Goal: Communication & Community: Answer question/provide support

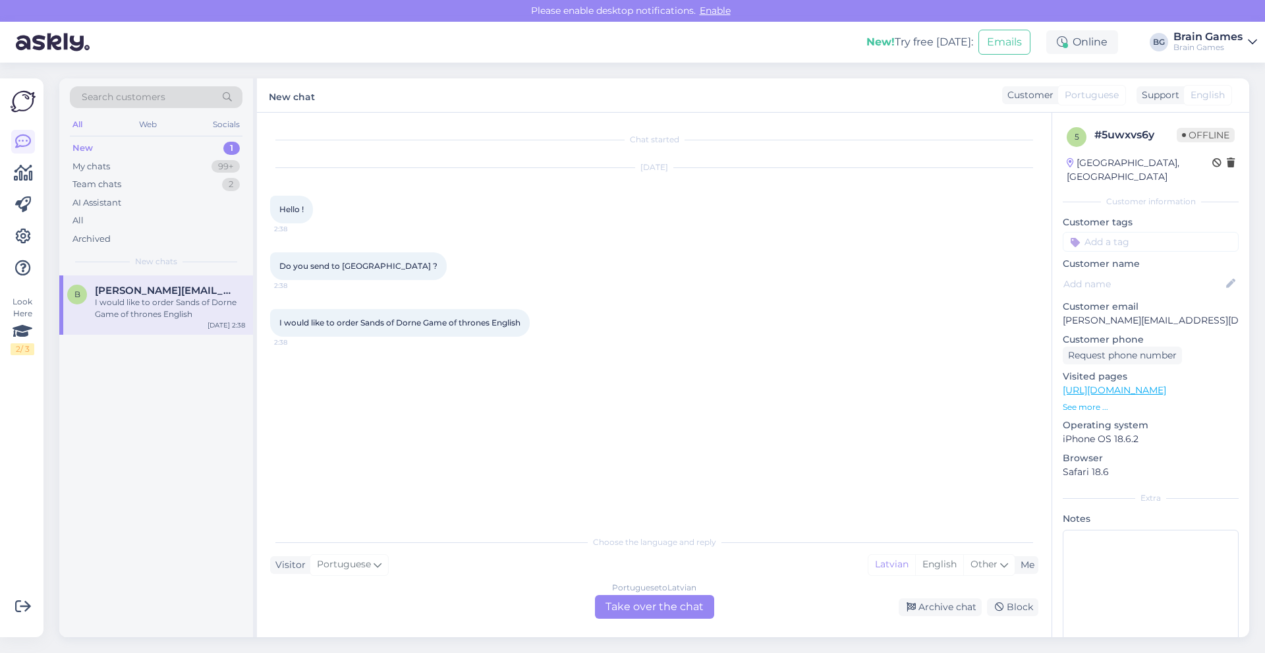
click at [640, 611] on div "Portuguese to Latvian Take over the chat" at bounding box center [654, 607] width 119 height 24
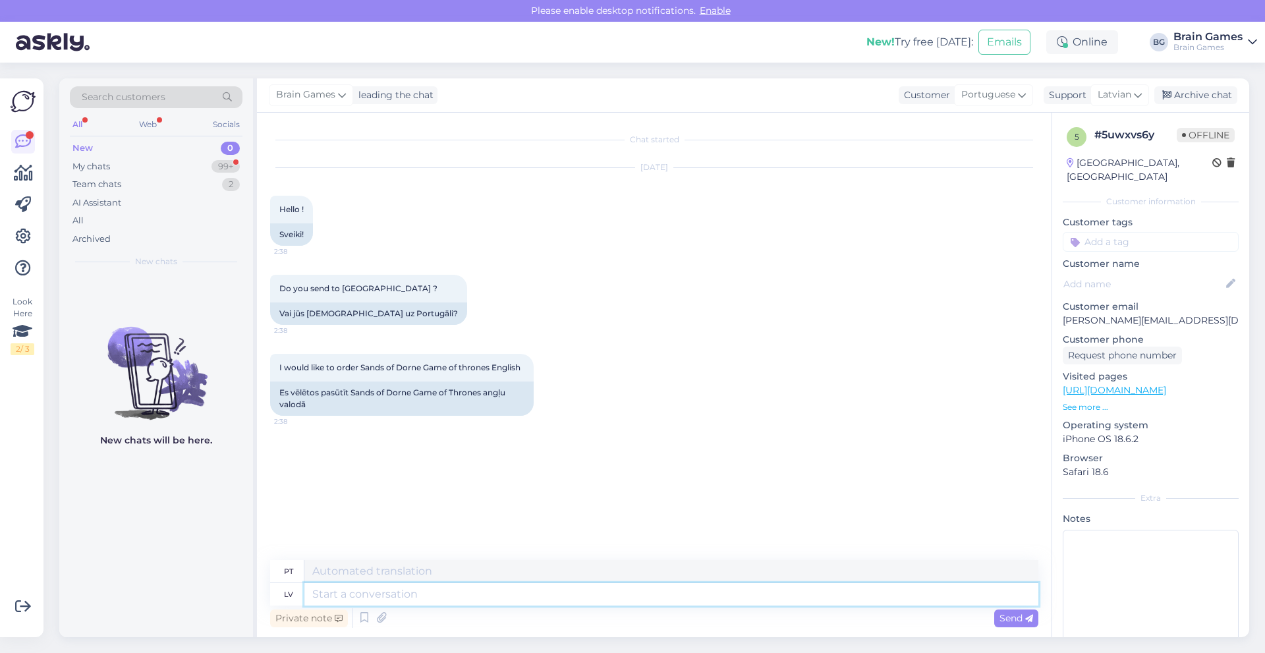
click at [421, 592] on textarea at bounding box center [671, 594] width 734 height 22
click at [334, 571] on textarea at bounding box center [671, 571] width 734 height 22
click at [291, 569] on div "pt" at bounding box center [288, 571] width 9 height 22
click at [115, 167] on div "My chats 99+" at bounding box center [156, 167] width 173 height 18
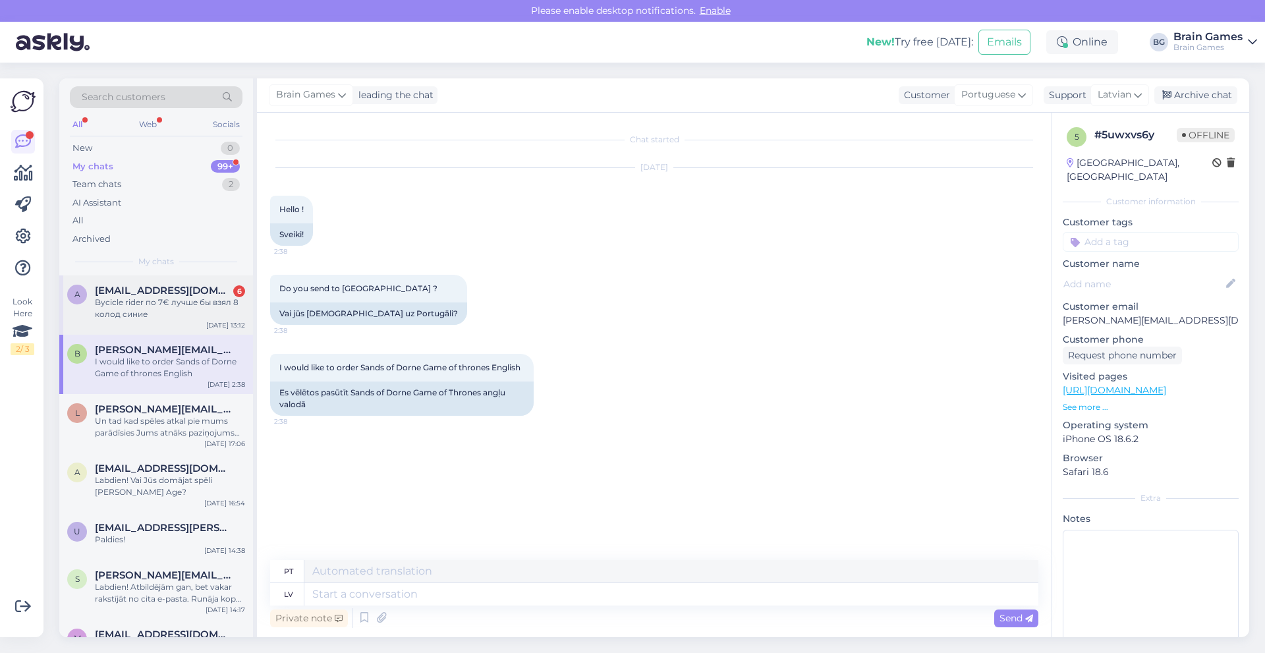
click at [167, 325] on div "a [EMAIL_ADDRESS][DOMAIN_NAME] 6 Bycicle rider по 7€ лучше бы взял 8 колод сини…" at bounding box center [156, 304] width 194 height 59
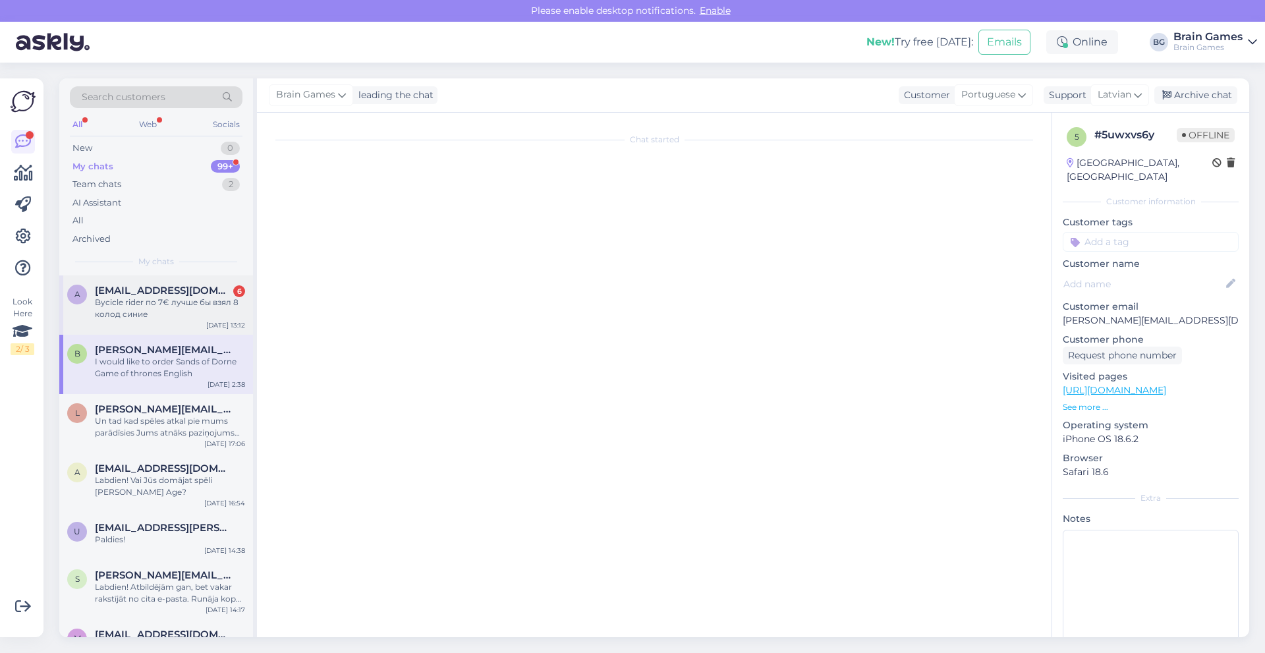
scroll to position [404, 0]
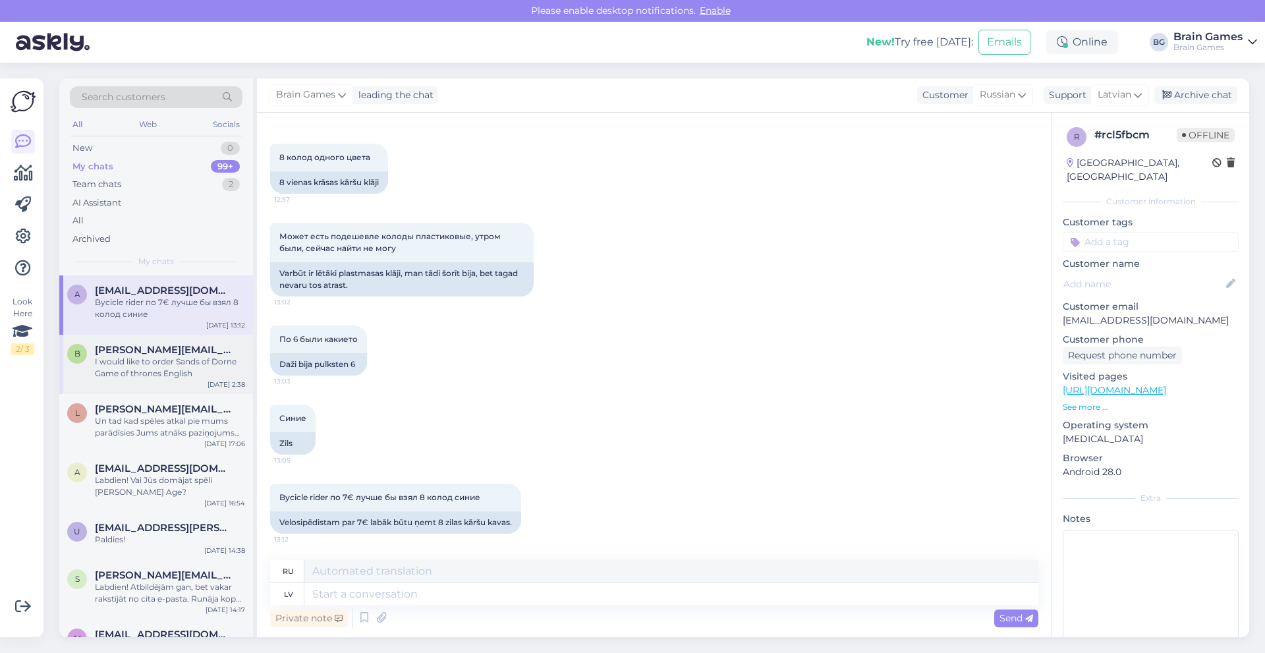
click at [163, 358] on div "I would like to order Sands of Dorne Game of thrones English" at bounding box center [170, 368] width 150 height 24
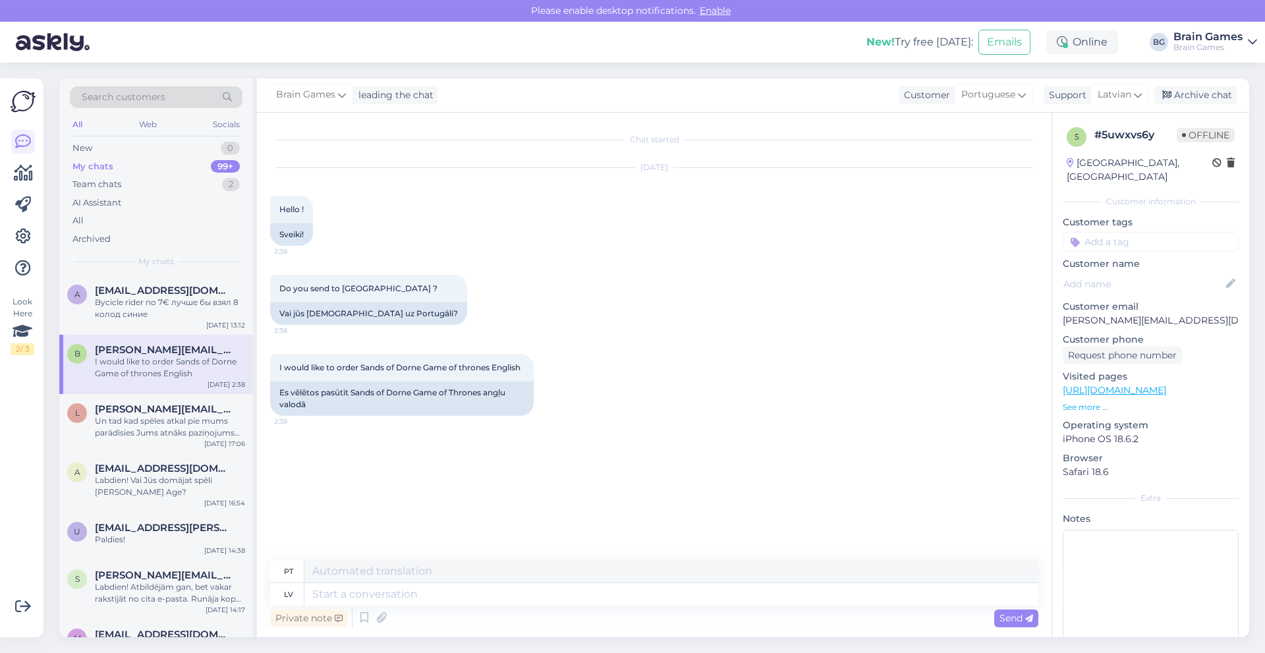
scroll to position [0, 0]
click at [1012, 94] on span "Portuguese" at bounding box center [989, 95] width 54 height 14
click at [1126, 93] on span "Latvian" at bounding box center [1115, 95] width 34 height 14
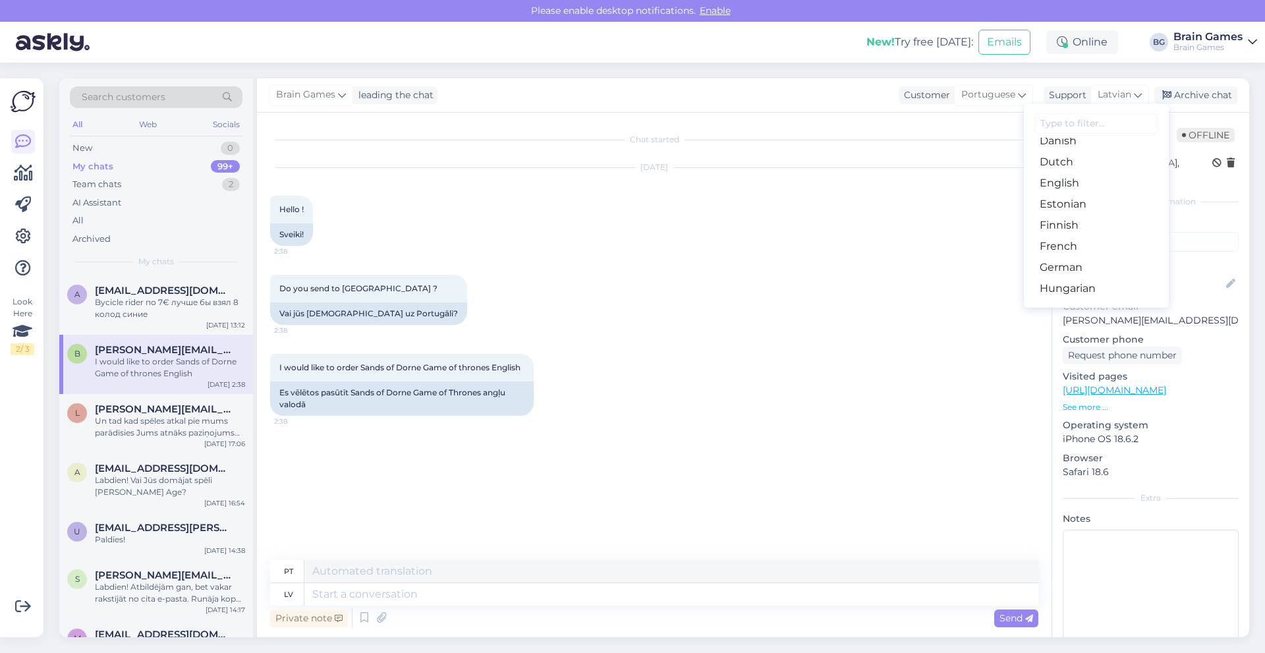
scroll to position [132, 0]
click at [1105, 75] on div "Search customers All Web Socials New 0 My chats 99+ Team chats 2 AI Assistant A…" at bounding box center [658, 358] width 1214 height 590
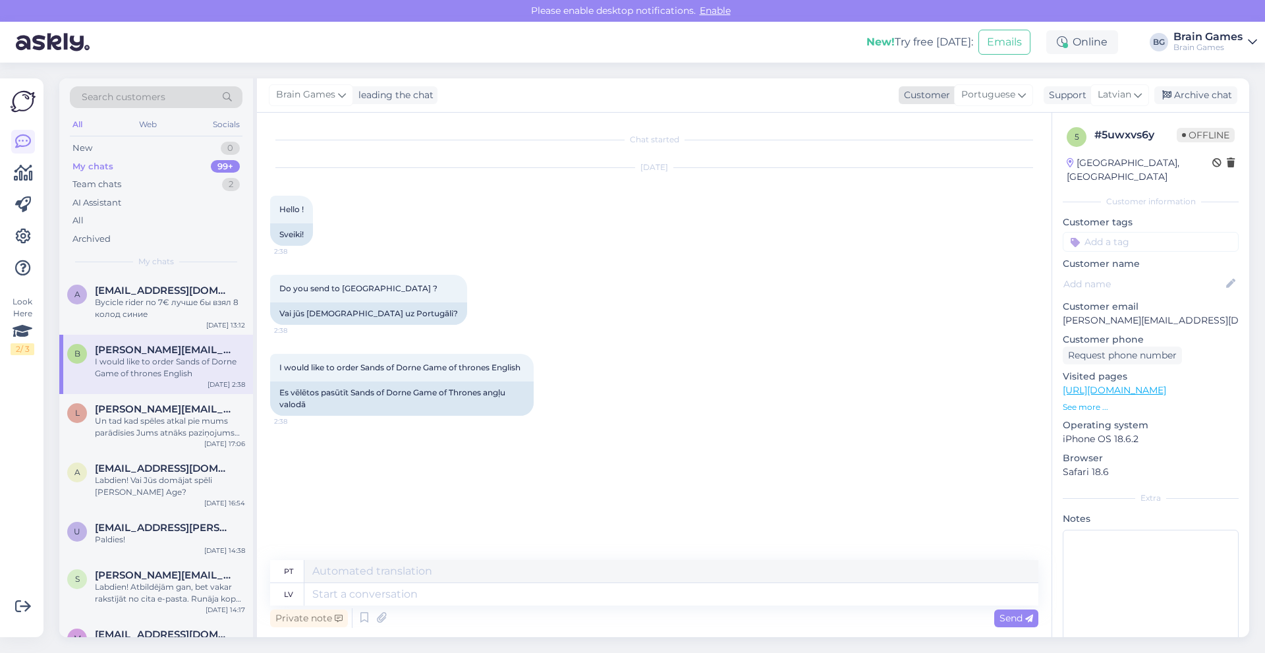
click at [944, 95] on div "Customer" at bounding box center [924, 95] width 51 height 14
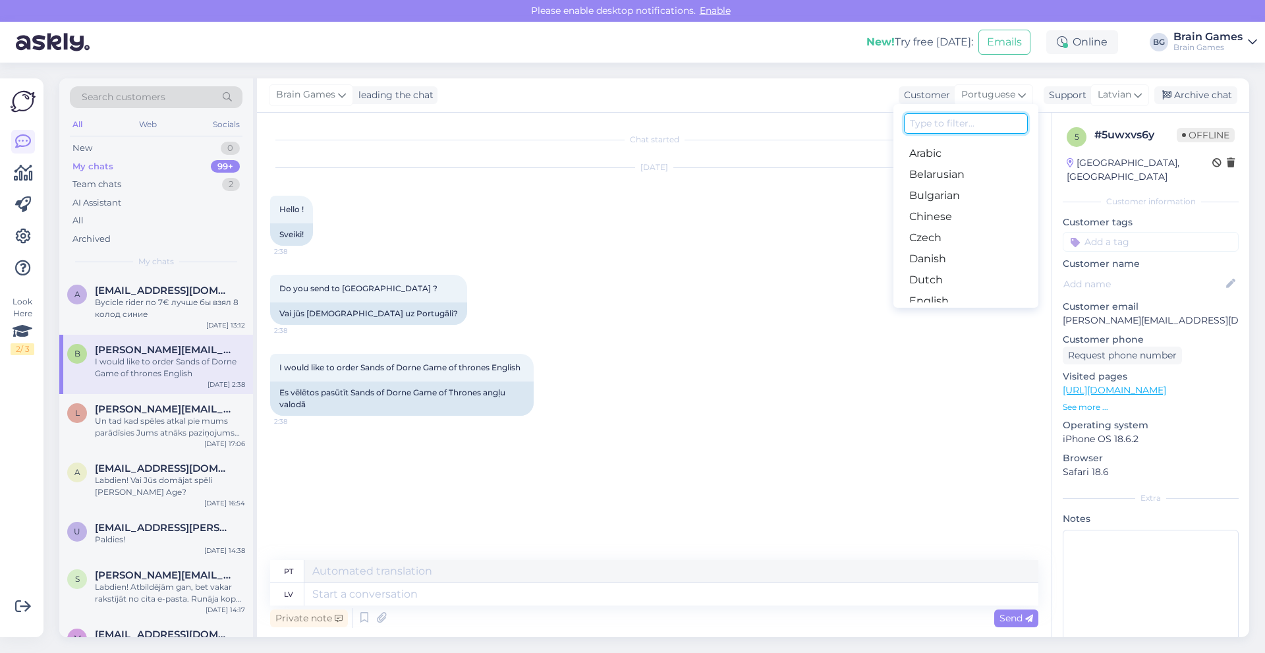
click at [943, 128] on input at bounding box center [966, 123] width 124 height 20
type input "engli"
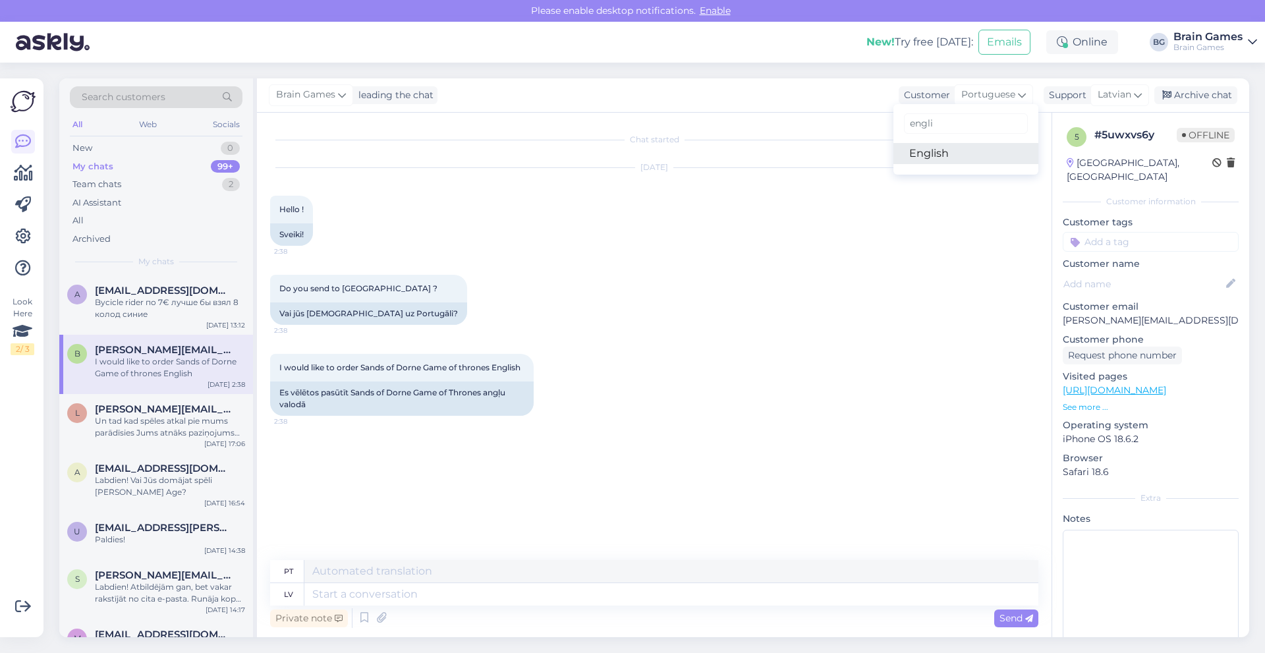
click at [938, 162] on link "English" at bounding box center [966, 153] width 145 height 21
click at [1072, 93] on div "Support" at bounding box center [1065, 95] width 43 height 14
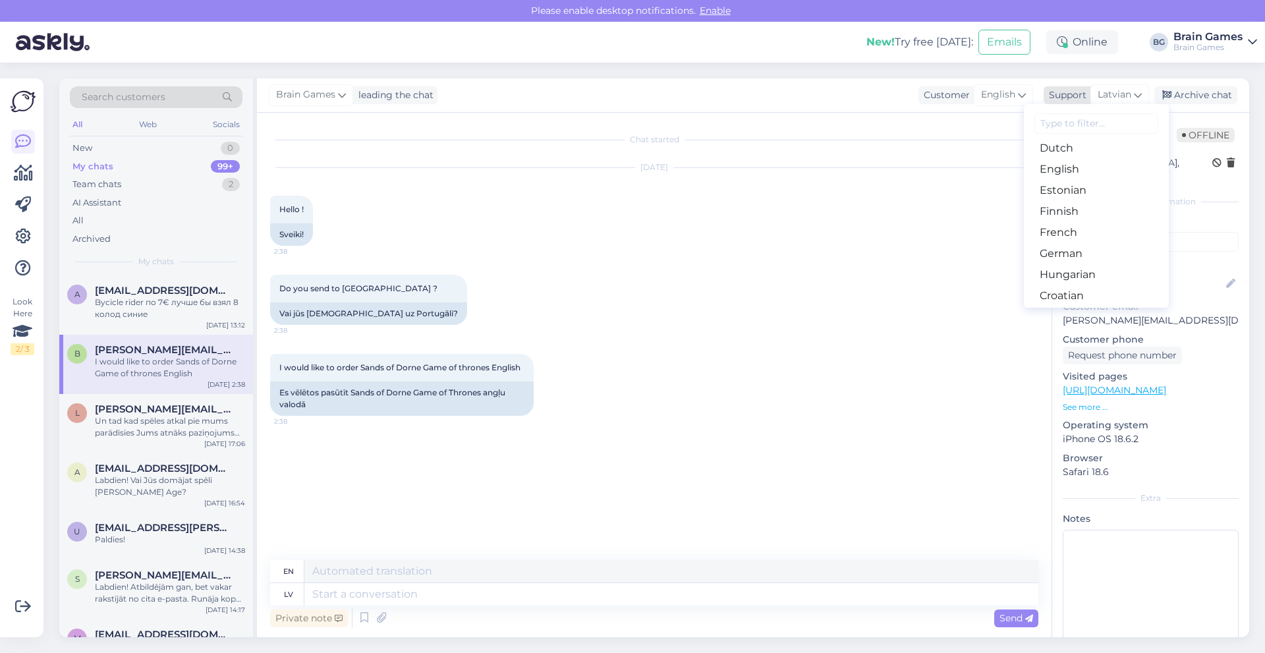
click at [1116, 90] on span "Latvian" at bounding box center [1115, 95] width 34 height 14
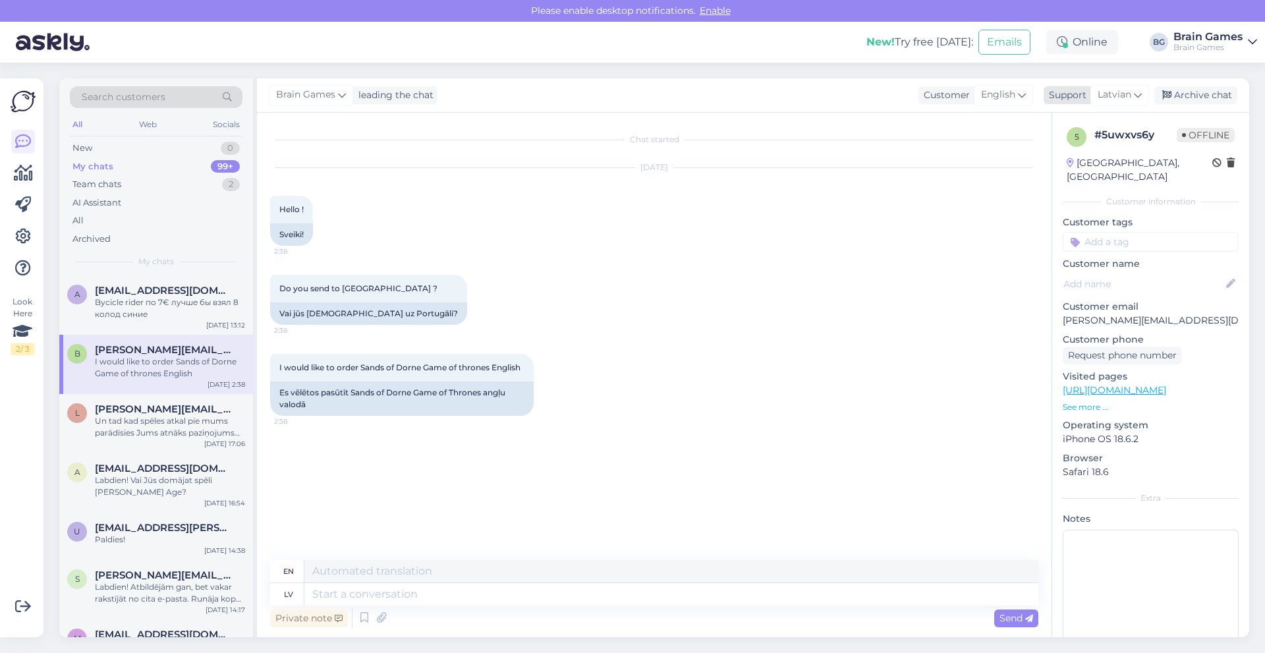
click at [1116, 90] on span "Latvian" at bounding box center [1115, 95] width 34 height 14
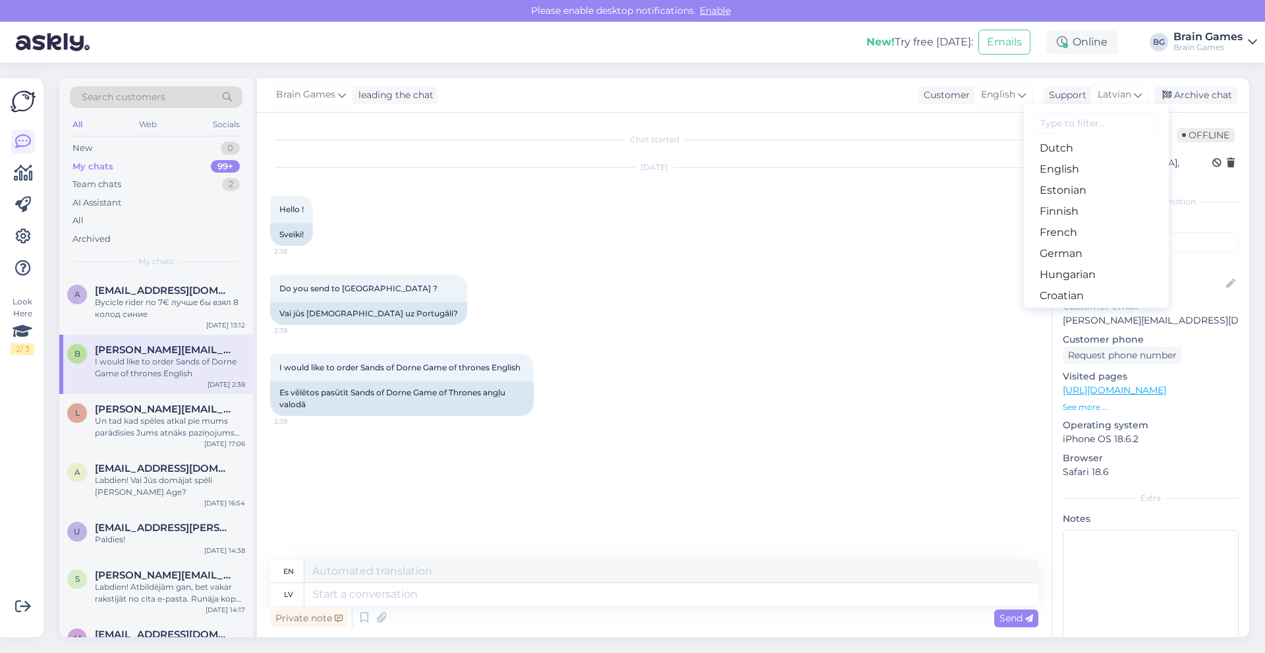
click at [1124, 109] on div "Arabic Belarusian Bulgarian Chinese Czech Danish Dutch English Estonian Finnish…" at bounding box center [1096, 206] width 145 height 204
click at [1119, 113] on input at bounding box center [1097, 123] width 124 height 20
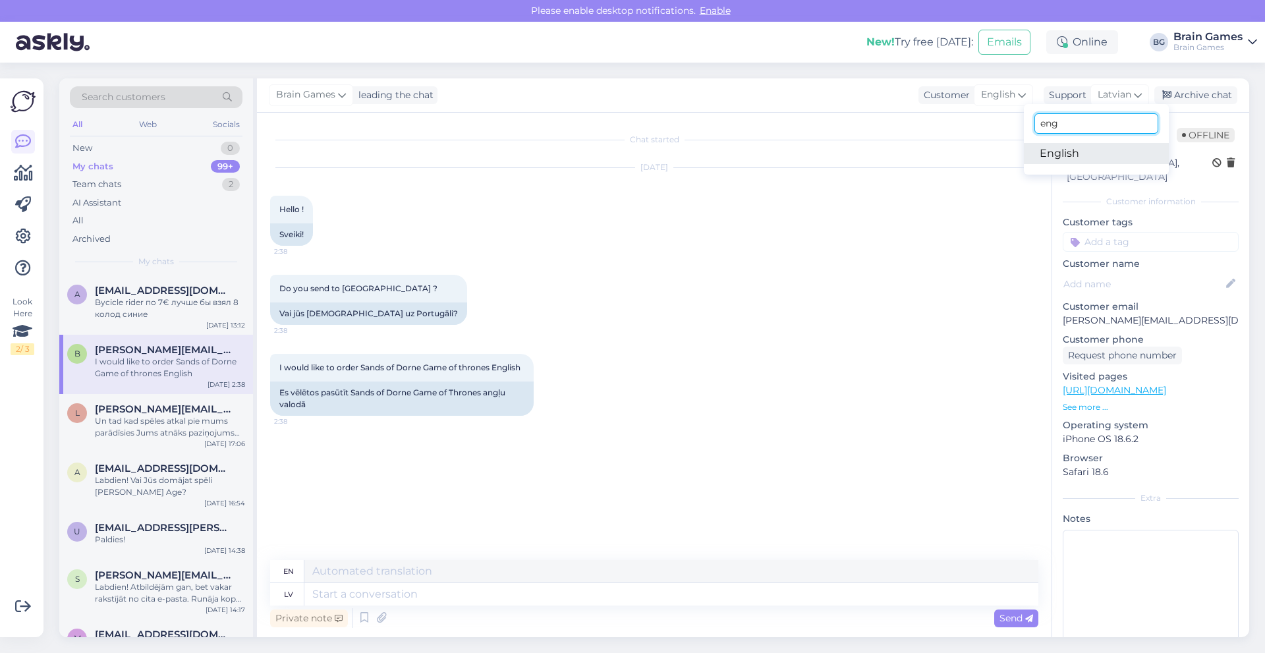
type input "eng"
click at [1092, 150] on link "English" at bounding box center [1096, 153] width 145 height 21
click at [409, 592] on textarea at bounding box center [654, 592] width 768 height 28
